Goal: Information Seeking & Learning: Learn about a topic

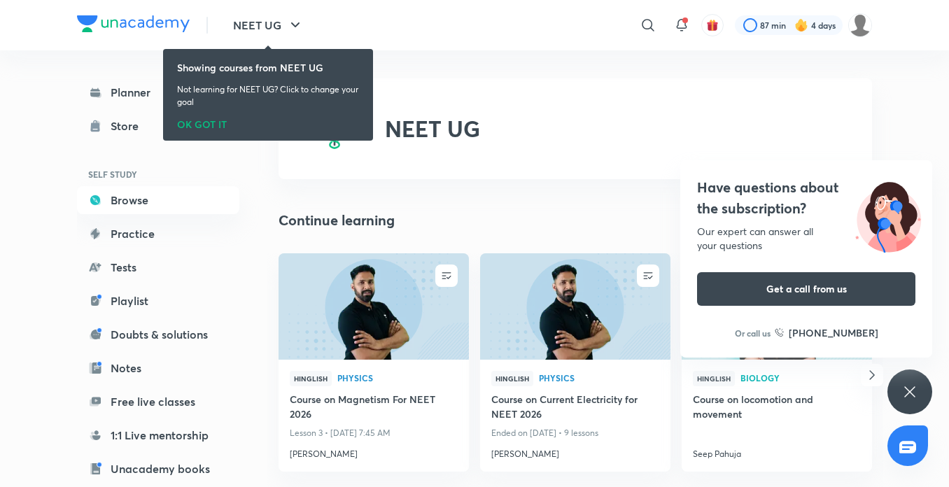
click at [113, 94] on link "Planner" at bounding box center [158, 92] width 162 height 28
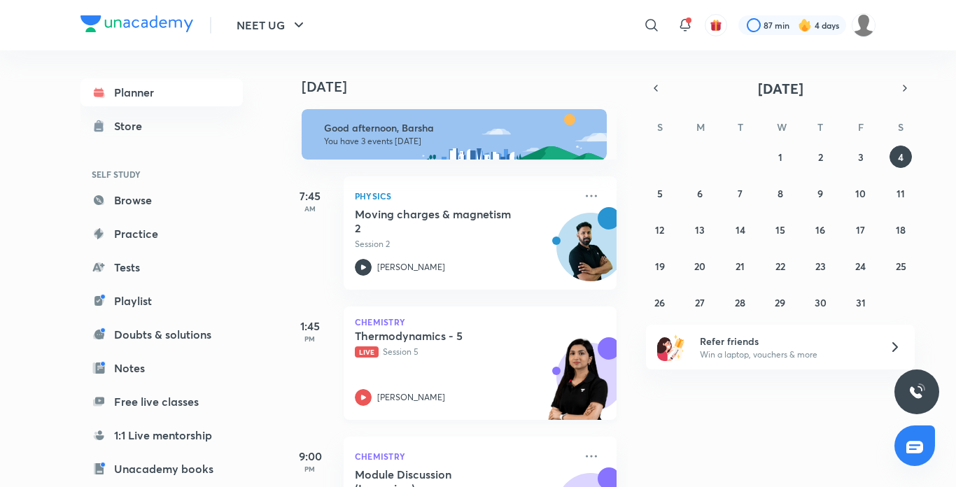
scroll to position [85, 0]
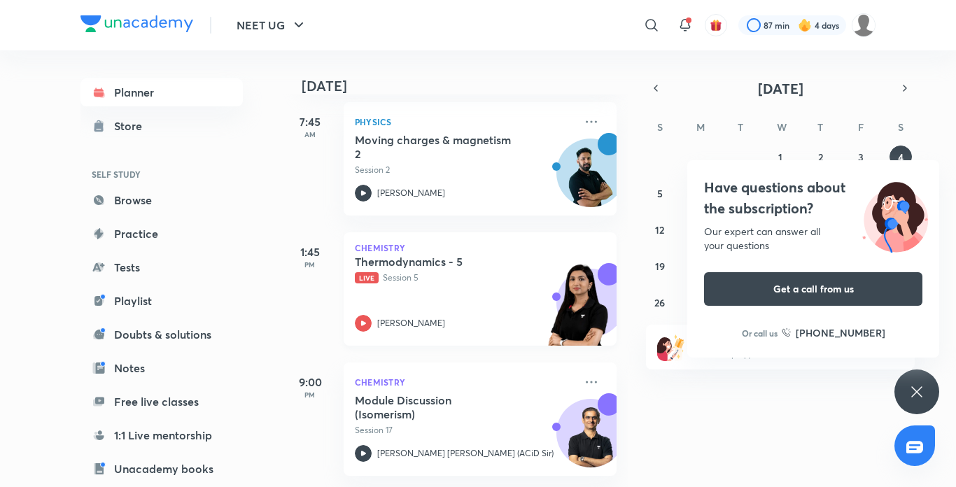
click at [360, 315] on icon at bounding box center [363, 323] width 17 height 17
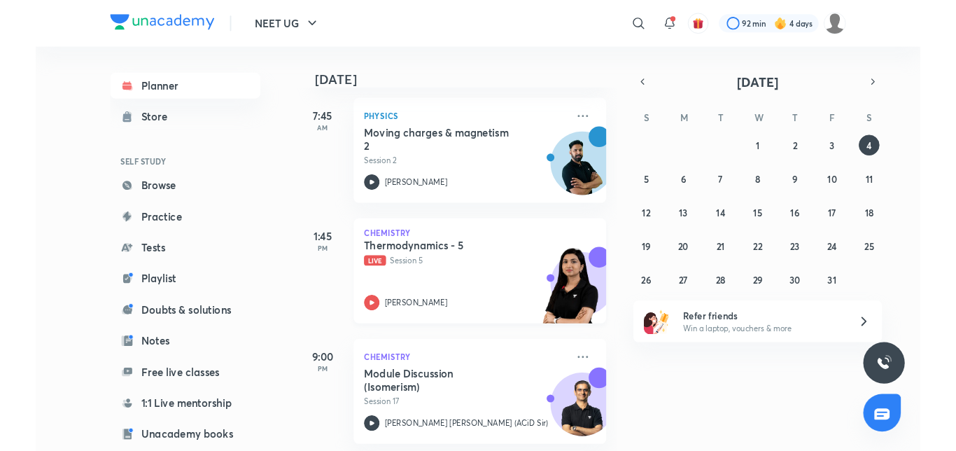
scroll to position [85, 0]
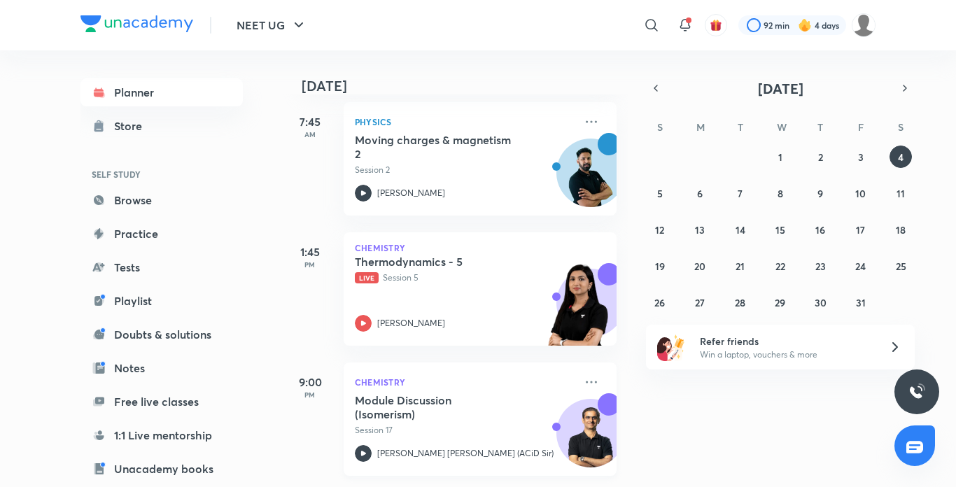
click at [367, 445] on icon at bounding box center [363, 453] width 17 height 17
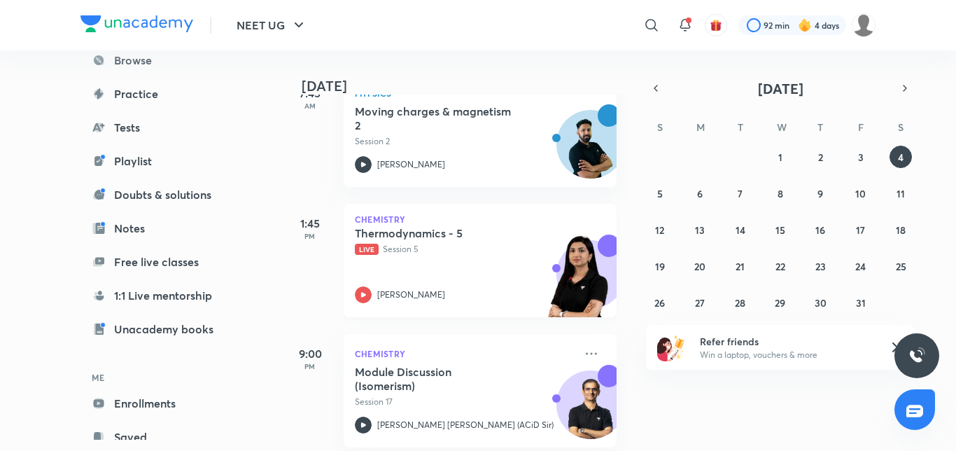
scroll to position [121, 0]
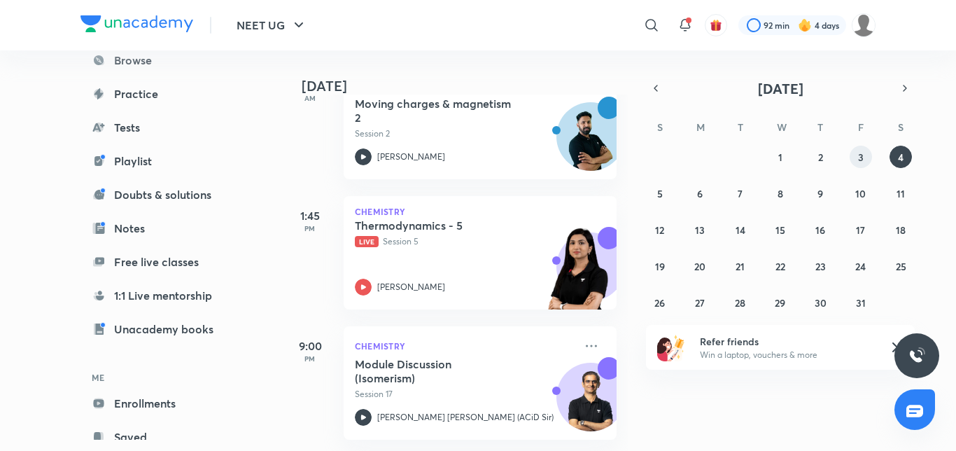
click at [849, 157] on button "3" at bounding box center [860, 157] width 22 height 22
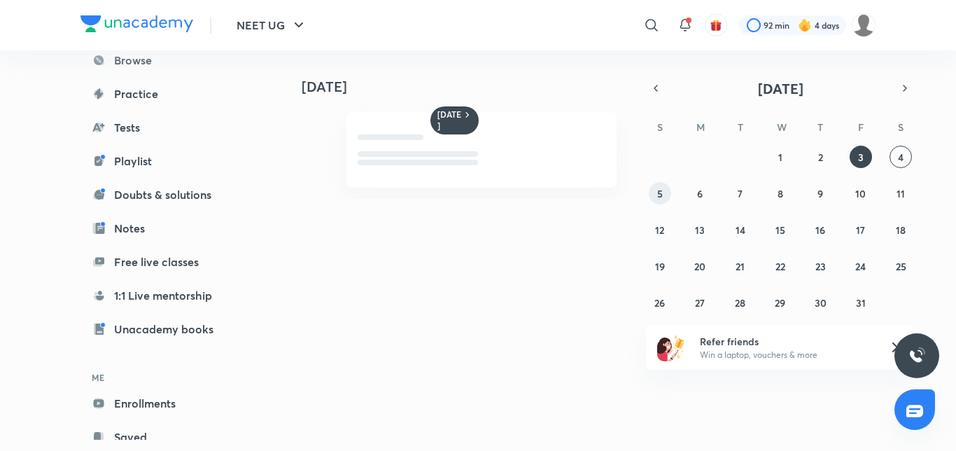
click at [661, 201] on button "5" at bounding box center [660, 193] width 22 height 22
click at [688, 196] on div "28 29 30 1 2 3 4 5 6 7 8 9 10 11 12 13 14 15 16 17 18 19 20 21 22 23 24 25 26 2…" at bounding box center [780, 230] width 269 height 168
